Goal: Check status

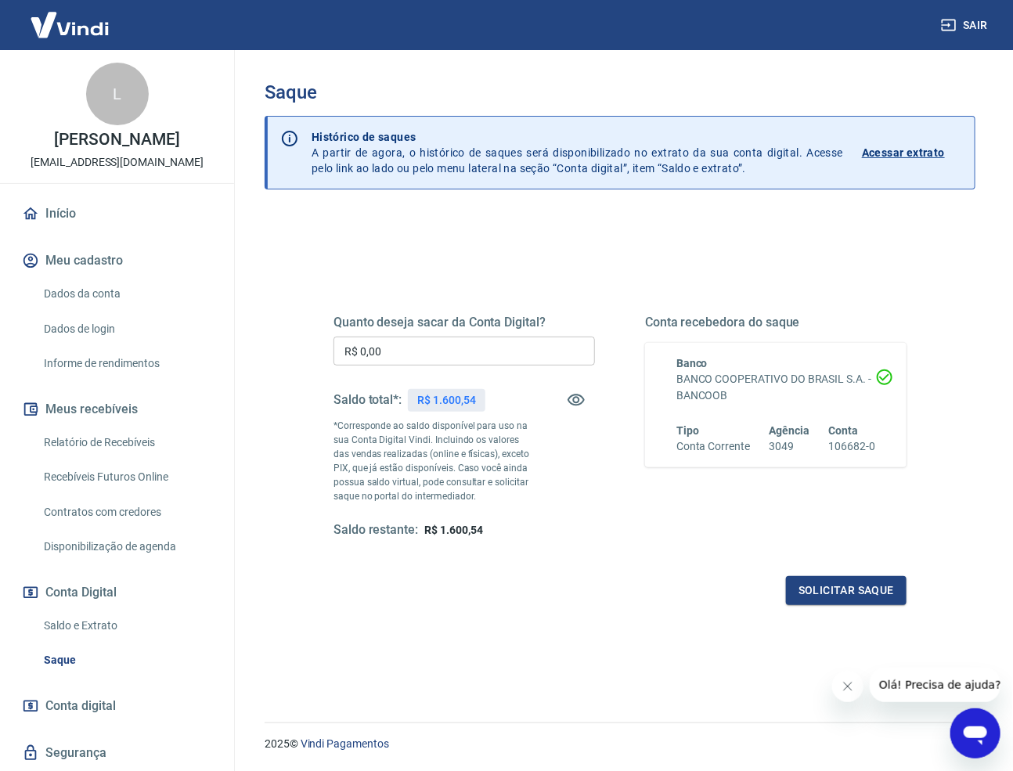
scroll to position [47, 0]
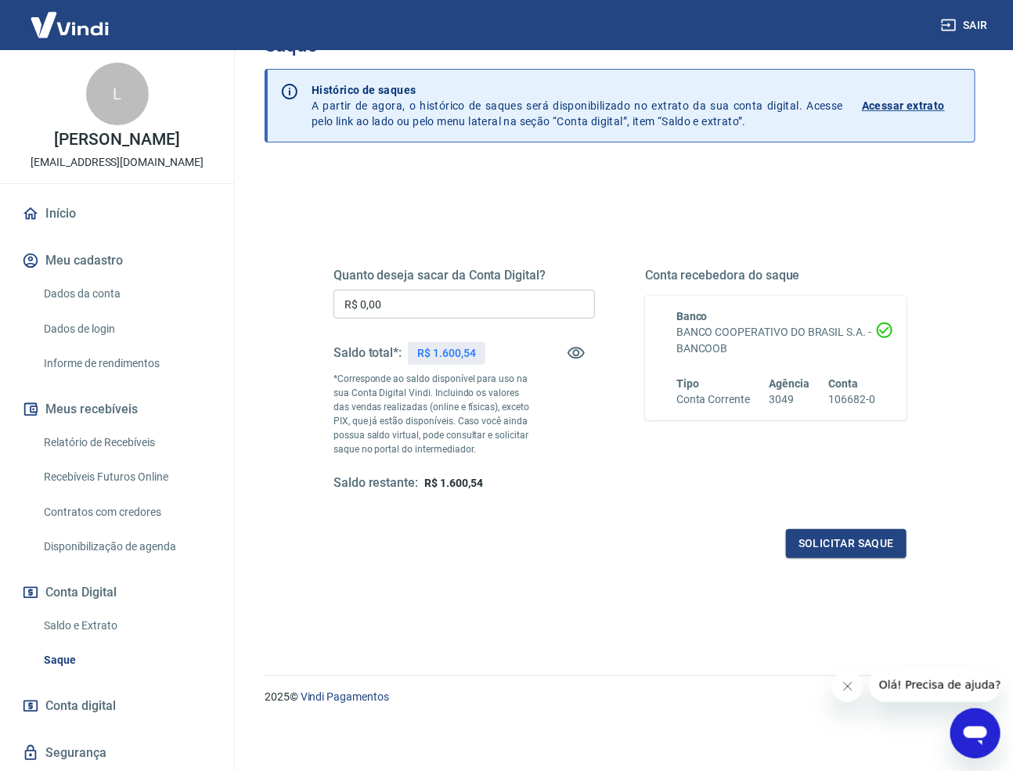
click at [99, 635] on link "Saldo e Extrato" at bounding box center [127, 626] width 178 height 32
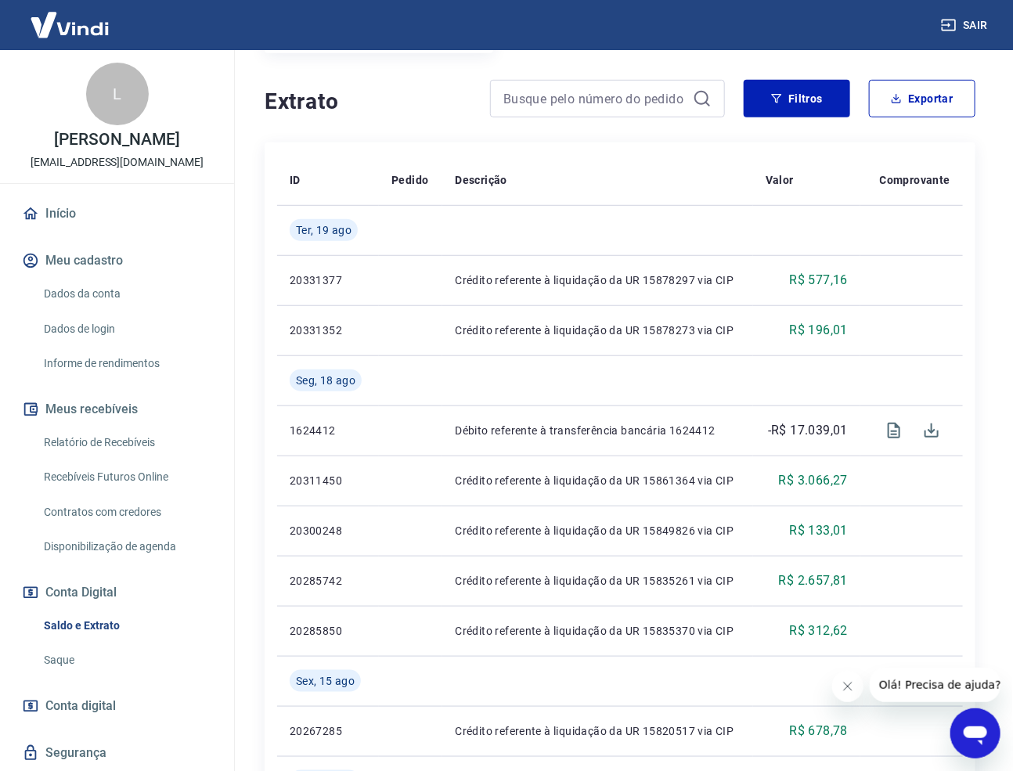
scroll to position [311, 0]
